Goal: Find specific page/section: Find specific page/section

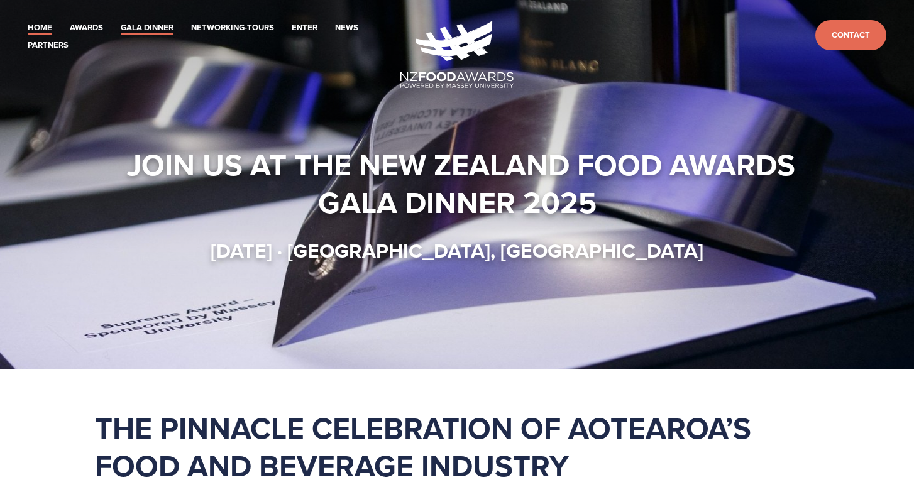
click at [155, 21] on link "Gala Dinner" at bounding box center [147, 28] width 53 height 14
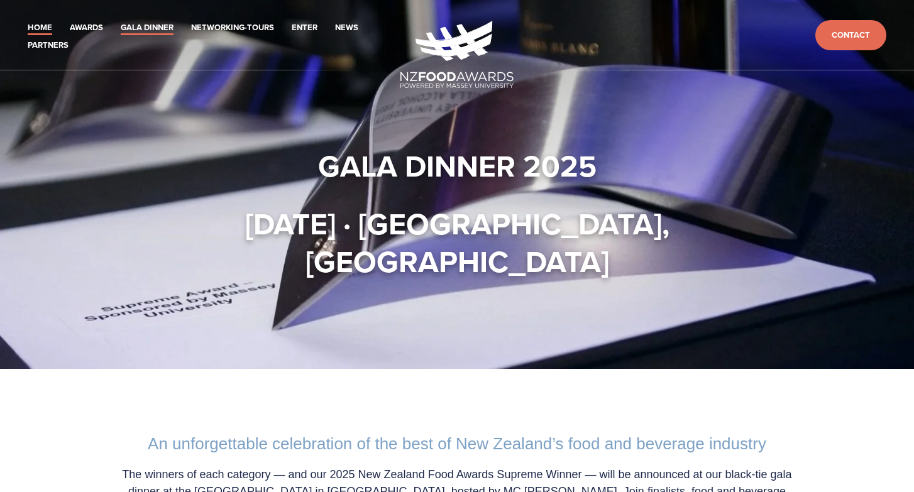
click at [38, 31] on link "Home" at bounding box center [40, 28] width 25 height 14
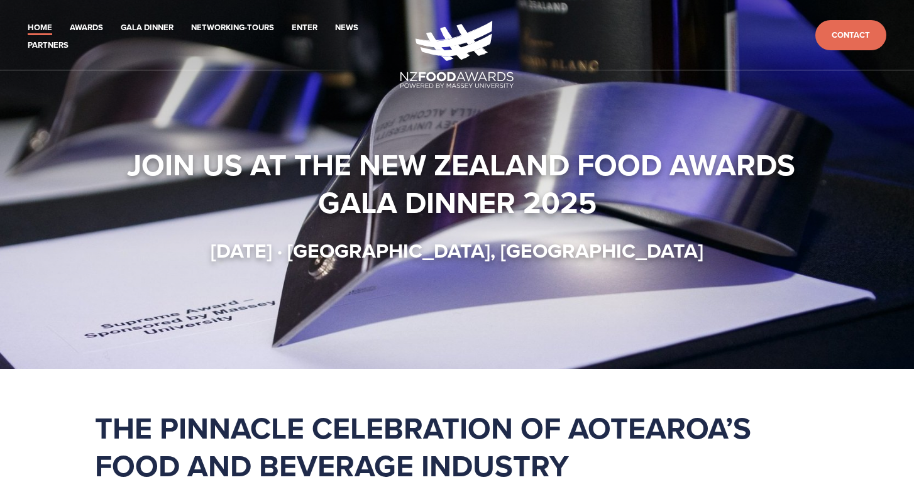
scroll to position [8, 0]
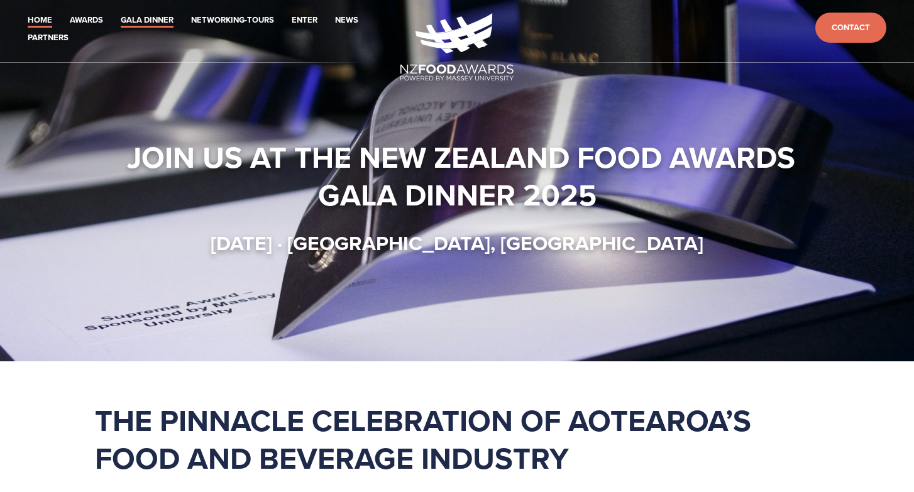
click at [162, 19] on link "Gala Dinner" at bounding box center [147, 20] width 53 height 14
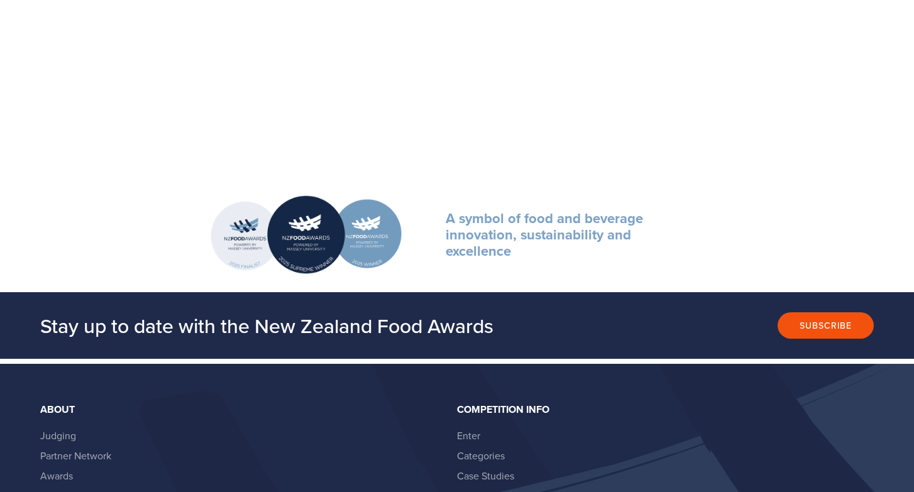
scroll to position [1489, 0]
